Goal: Information Seeking & Learning: Learn about a topic

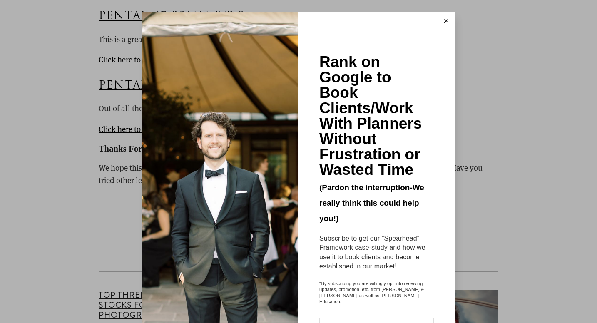
click at [448, 20] on icon at bounding box center [446, 21] width 4 height 4
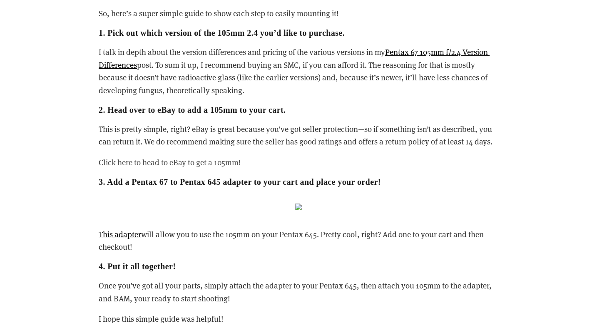
scroll to position [1109, 0]
click at [222, 166] on link "Click here to head to eBay to get a 105mm" at bounding box center [169, 162] width 140 height 10
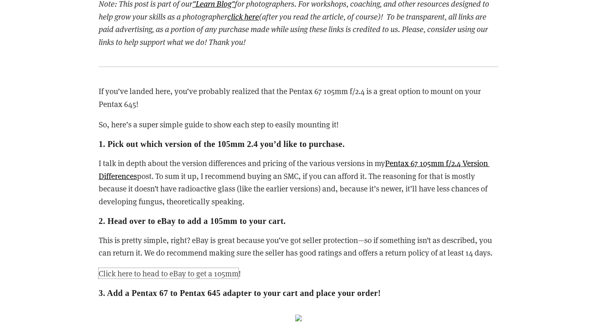
scroll to position [1000, 0]
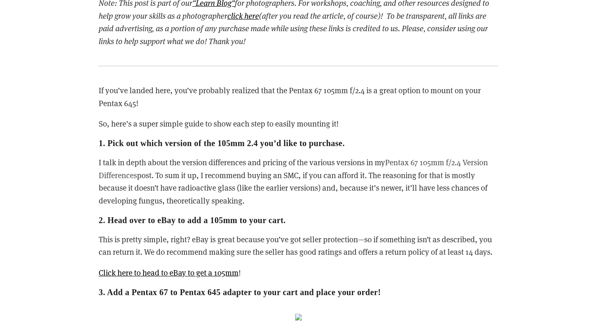
click at [412, 164] on link "Pentax 67 105mm f/2.4 Version Differences" at bounding box center [294, 168] width 391 height 23
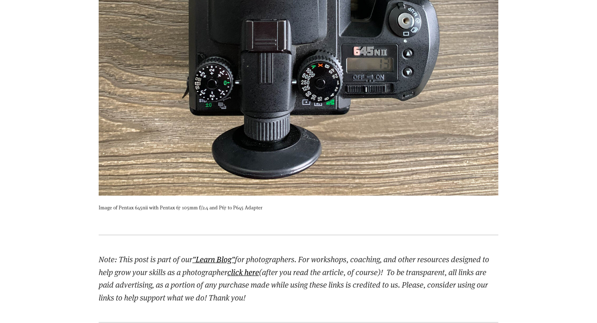
scroll to position [744, 0]
drag, startPoint x: 218, startPoint y: 207, endPoint x: 264, endPoint y: 206, distance: 46.2
click at [264, 206] on p "Image of Pentax 645nii with Pentax 67 105mm f/2.4 and P67 to P645 Adapter" at bounding box center [298, 207] width 399 height 8
copy p "P67 to P645 Adapter"
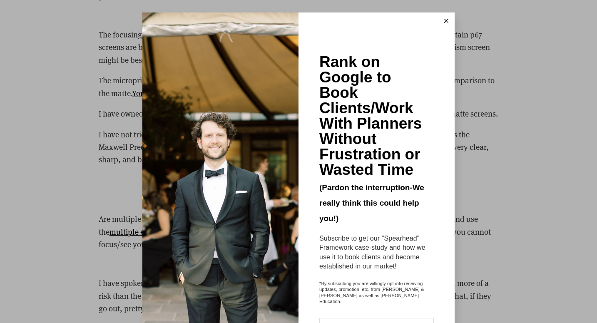
click at [445, 24] on button at bounding box center [446, 20] width 17 height 17
